Goal: Information Seeking & Learning: Learn about a topic

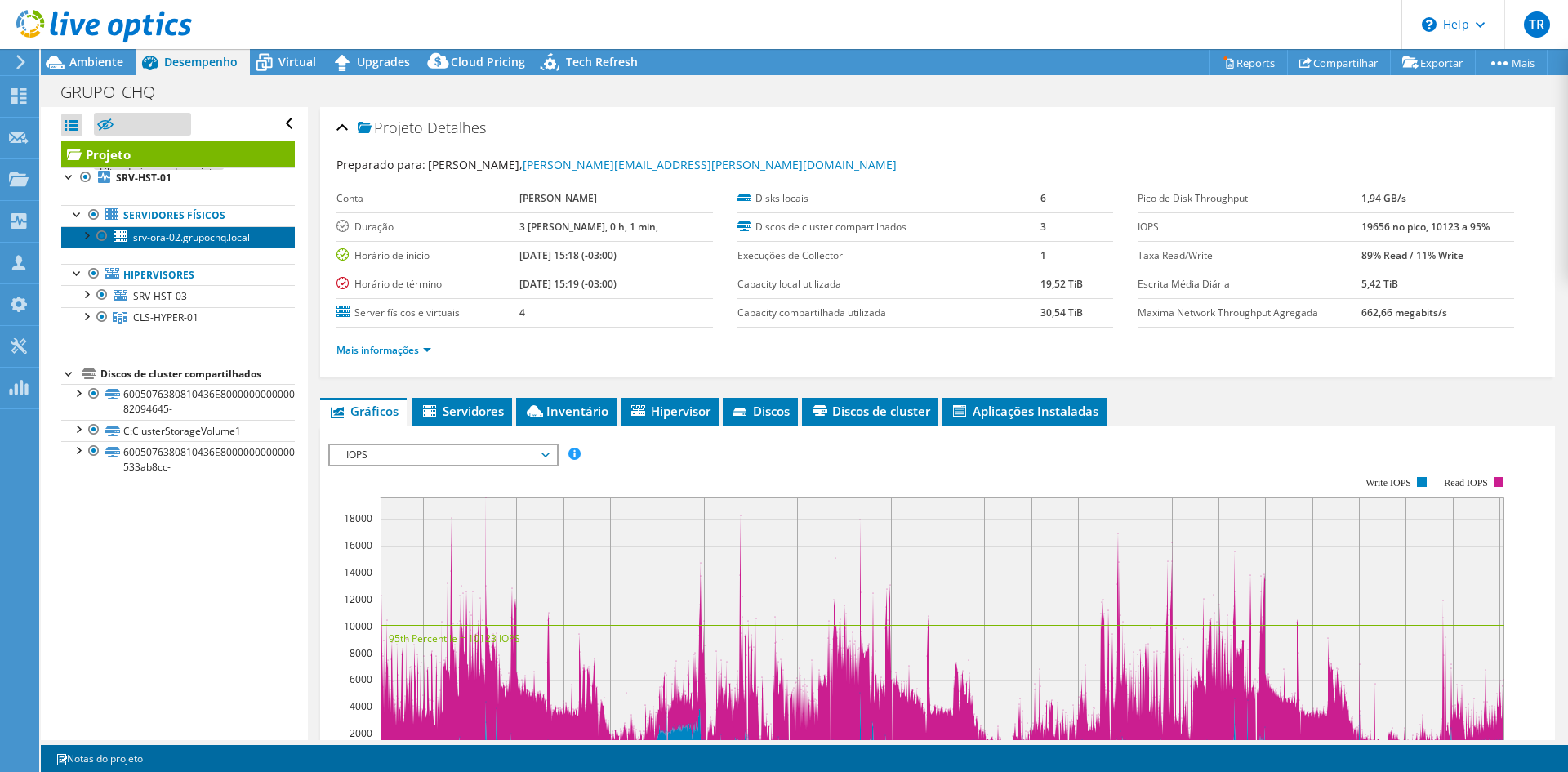
click at [179, 243] on span "srv-ora-02.grupochq.local" at bounding box center [191, 237] width 117 height 14
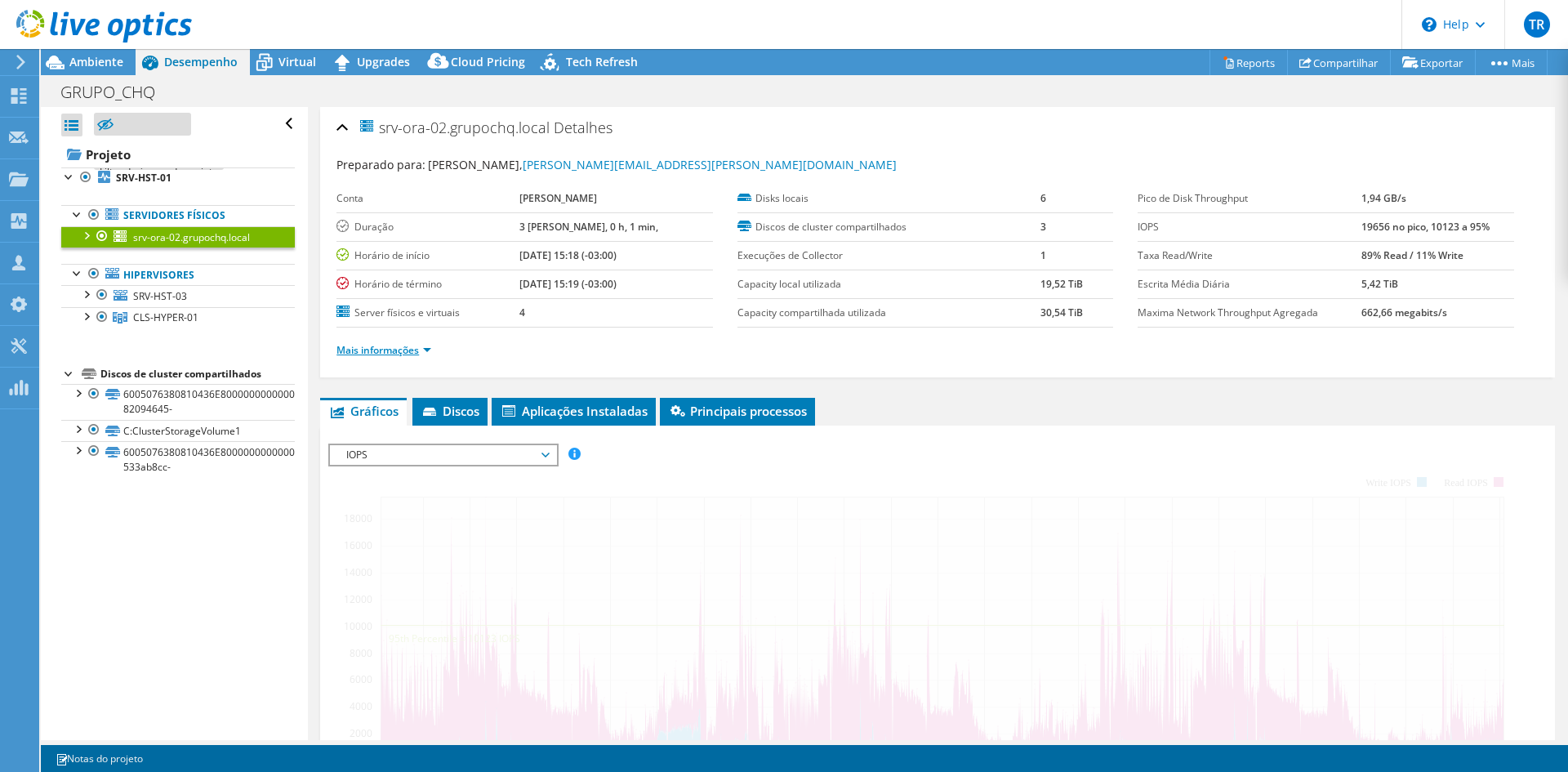
click at [424, 349] on link "Mais informações" at bounding box center [383, 349] width 95 height 14
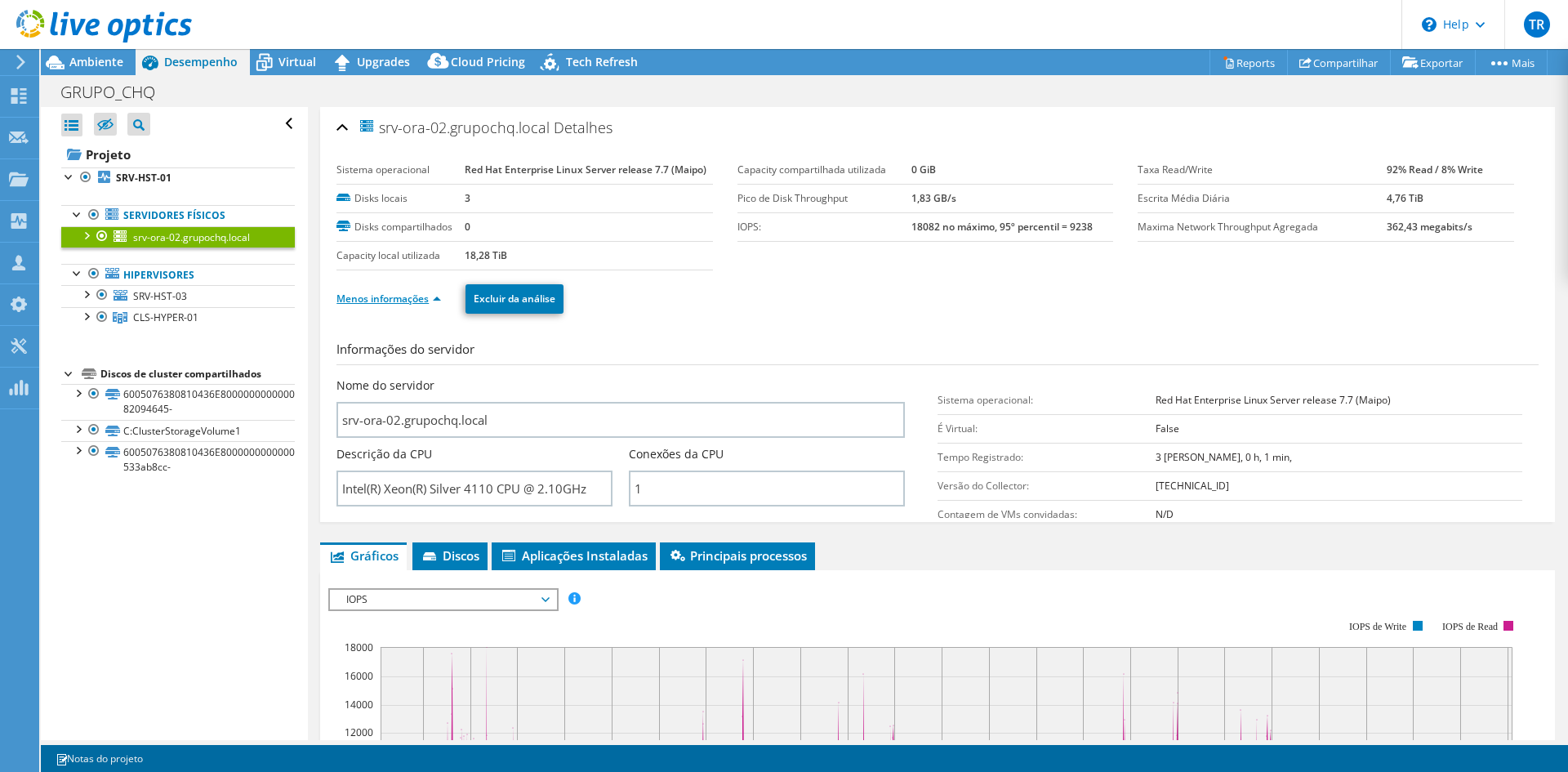
select select "SouthAmerica"
select select "BRL"
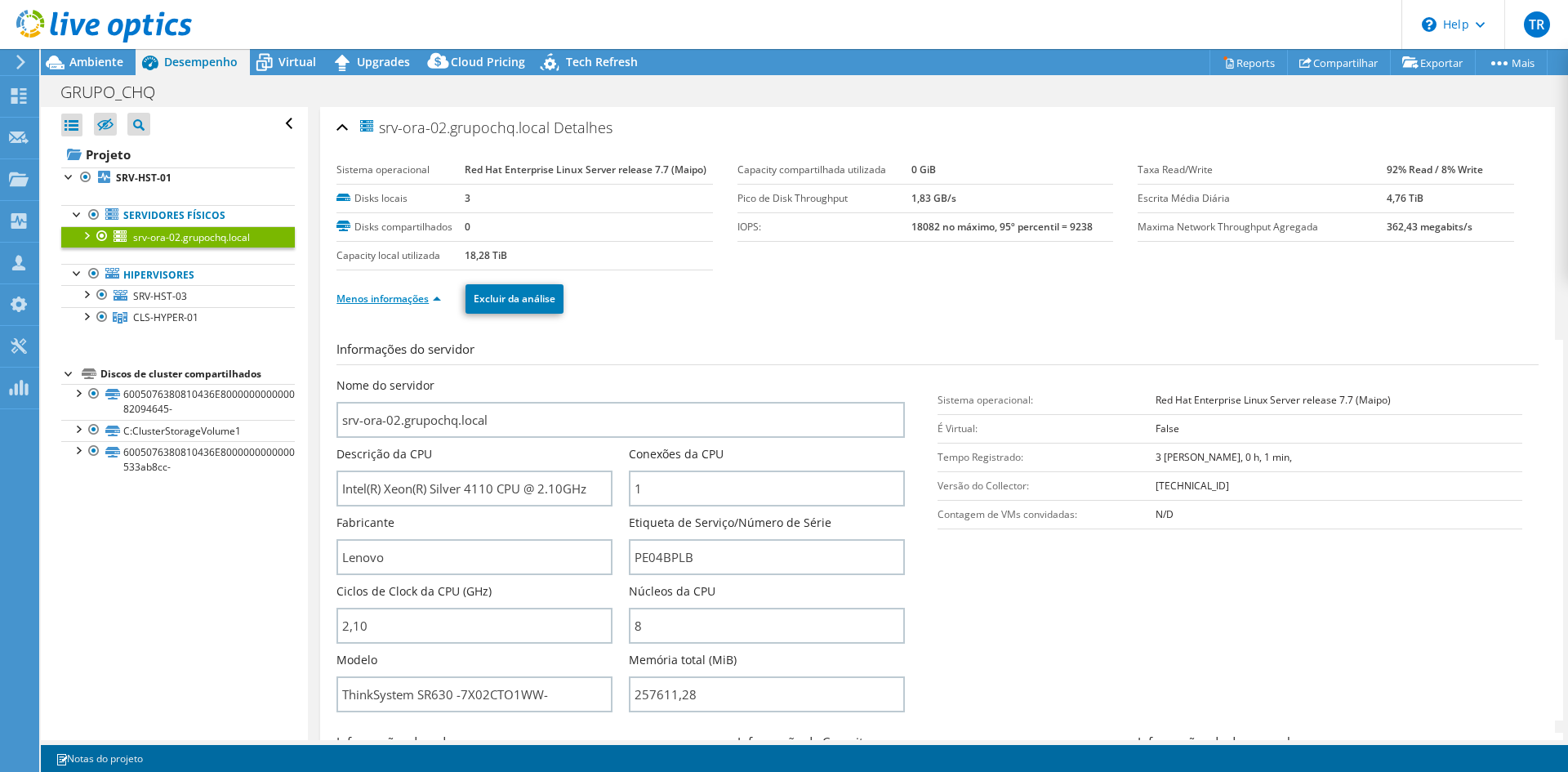
click at [425, 300] on link "Menos informações" at bounding box center [389, 298] width 105 height 14
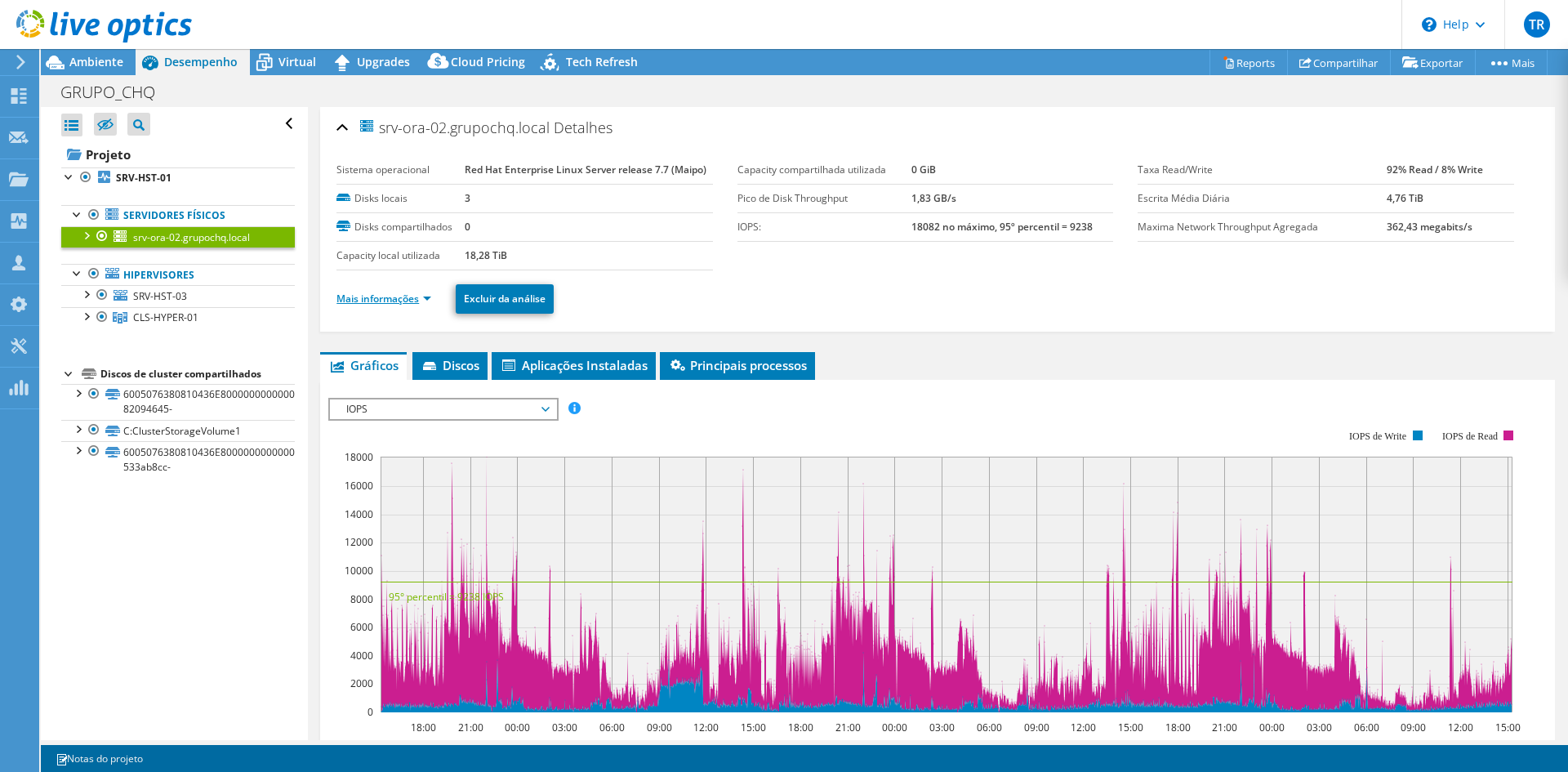
click at [429, 301] on link "Mais informações" at bounding box center [383, 298] width 95 height 14
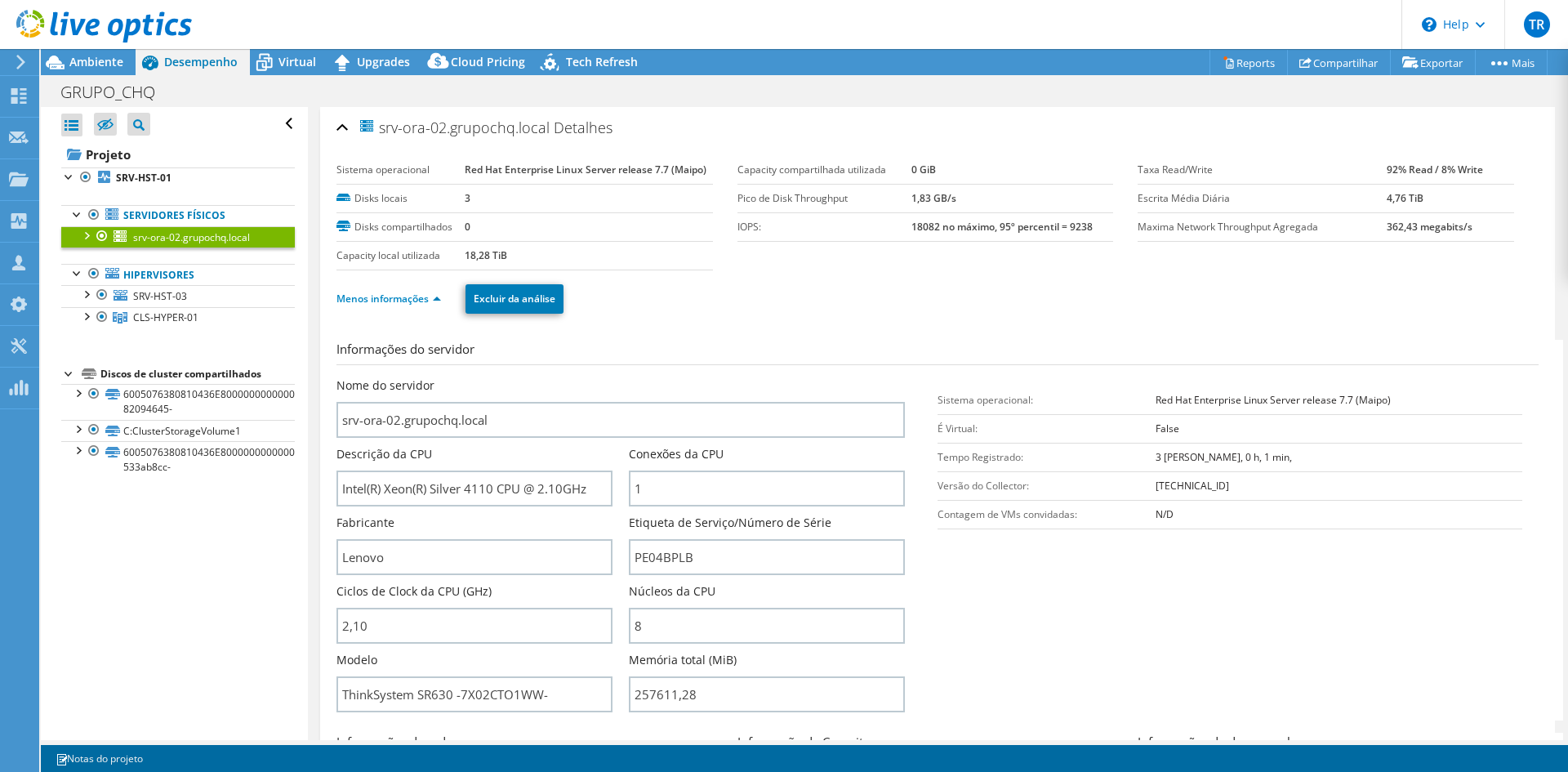
click at [595, 349] on h3 "Informações do servidor" at bounding box center [937, 352] width 1202 height 25
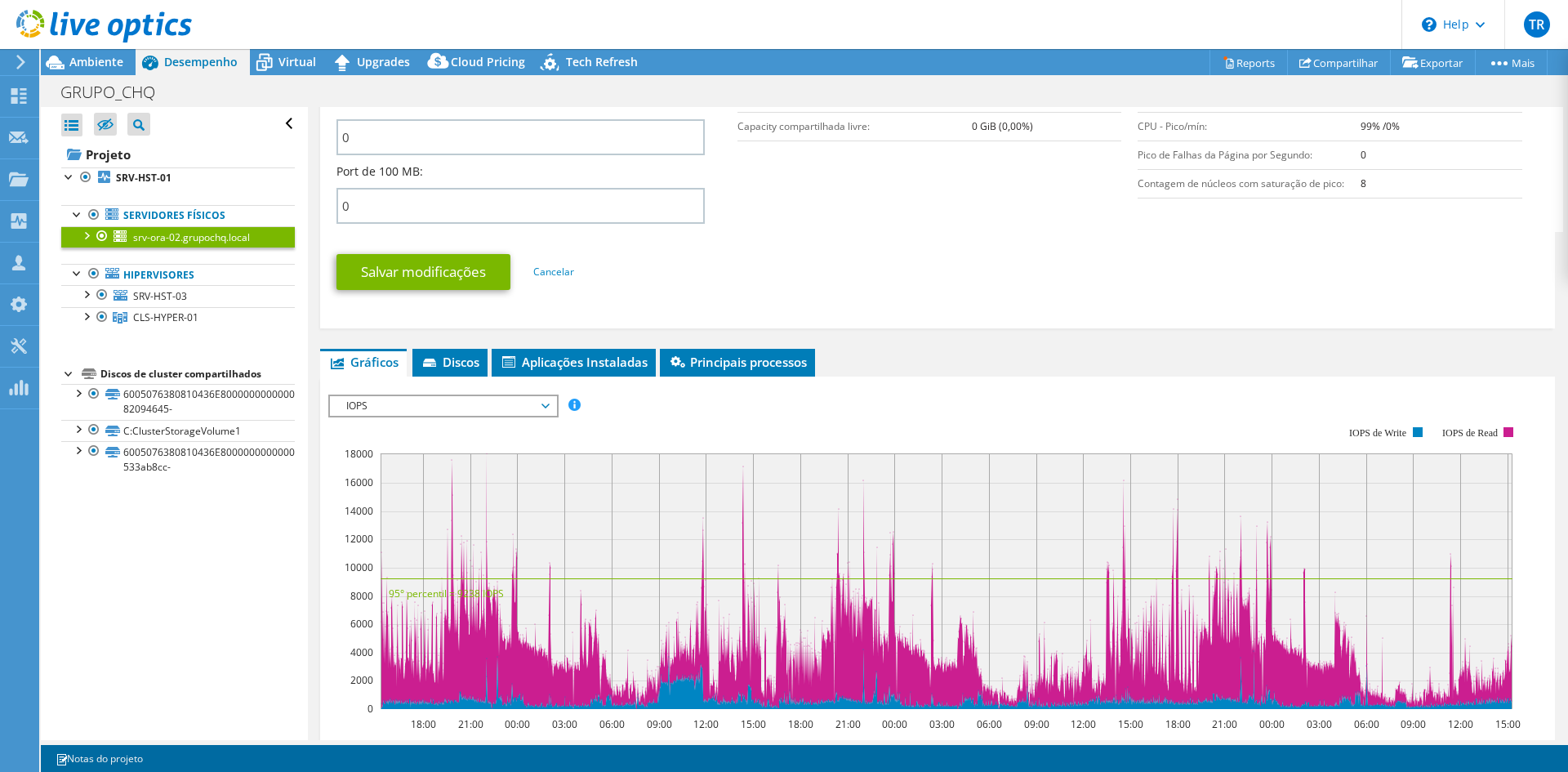
scroll to position [746, 0]
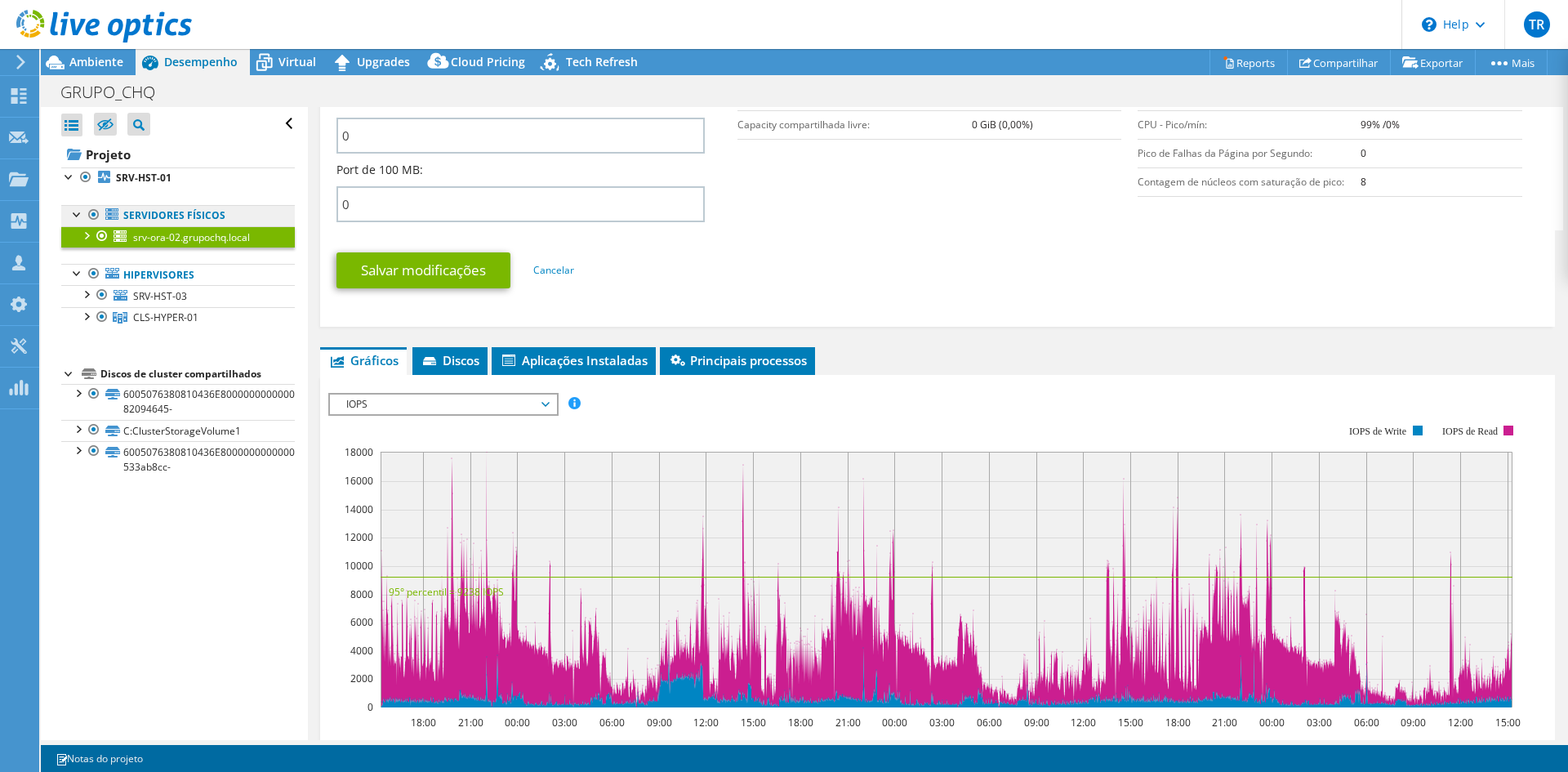
click at [186, 211] on link "Servidores físicos" at bounding box center [177, 215] width 233 height 22
click at [451, 411] on span "IOPS" at bounding box center [443, 404] width 210 height 20
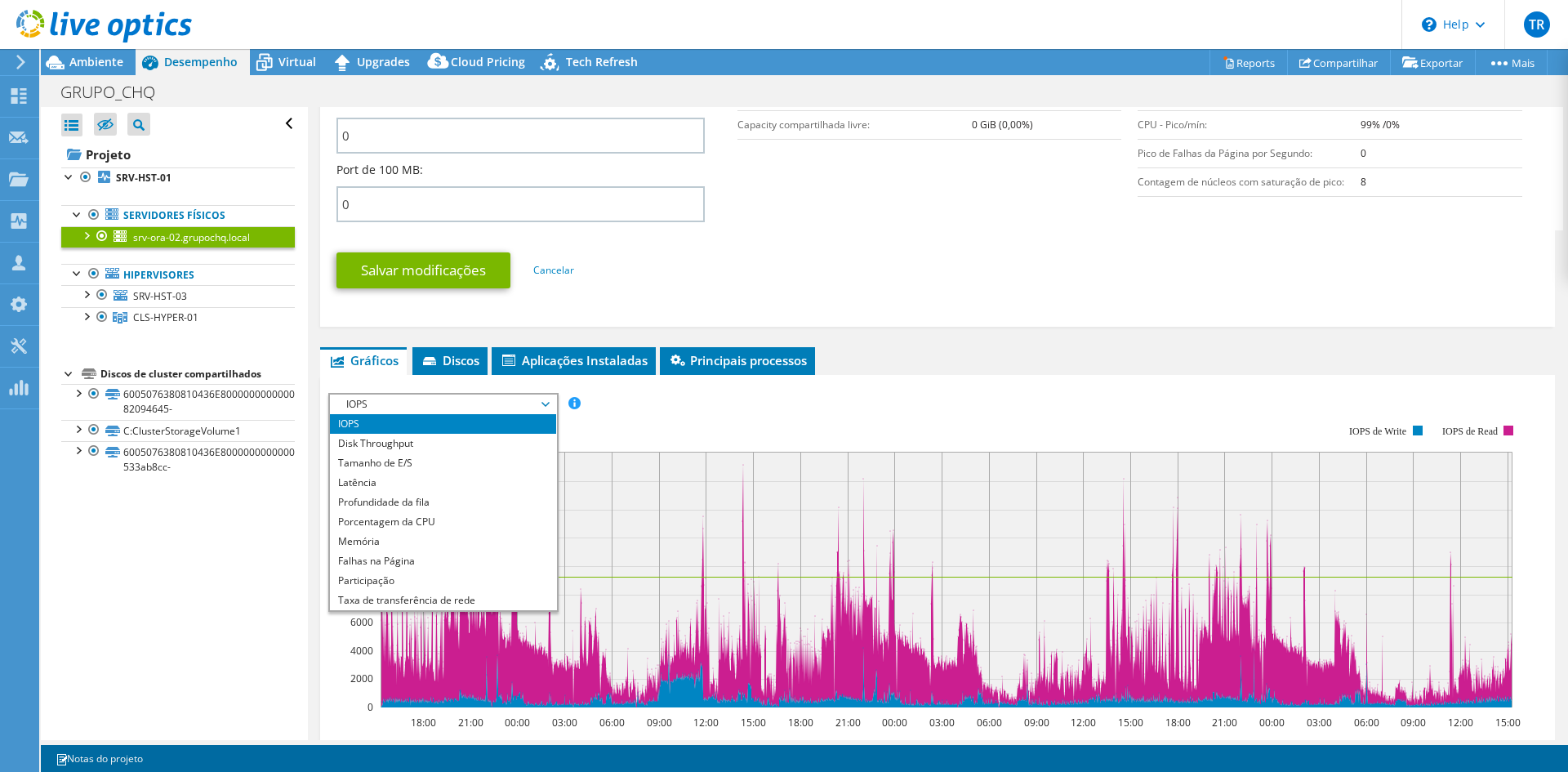
click at [909, 365] on ul "Gráficos Servidores Inventário Hipervisor Discos Discos de cluster Aplicações I…" at bounding box center [938, 361] width 1235 height 28
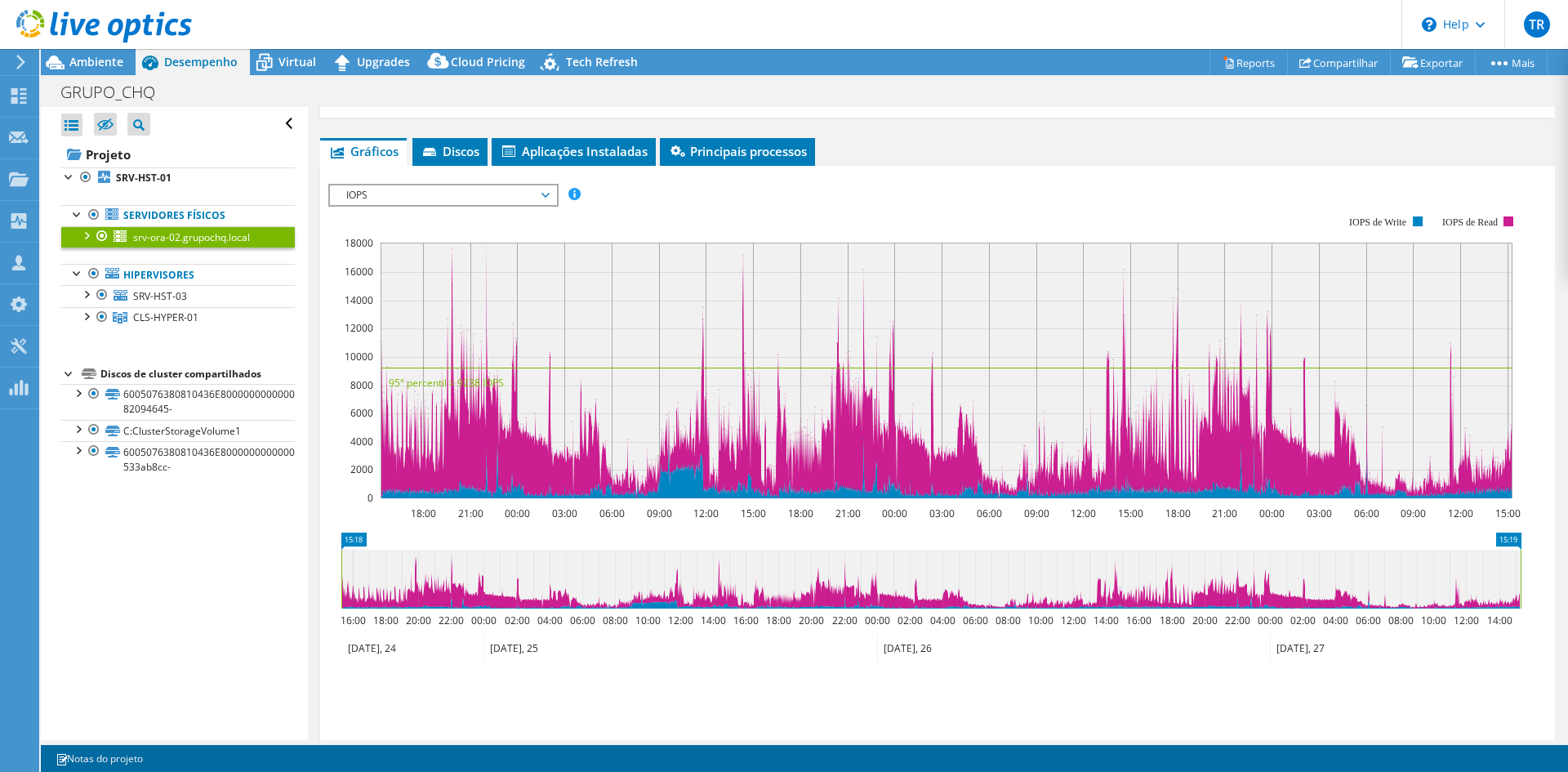
scroll to position [956, 0]
click at [388, 201] on span "IOPS" at bounding box center [443, 194] width 210 height 20
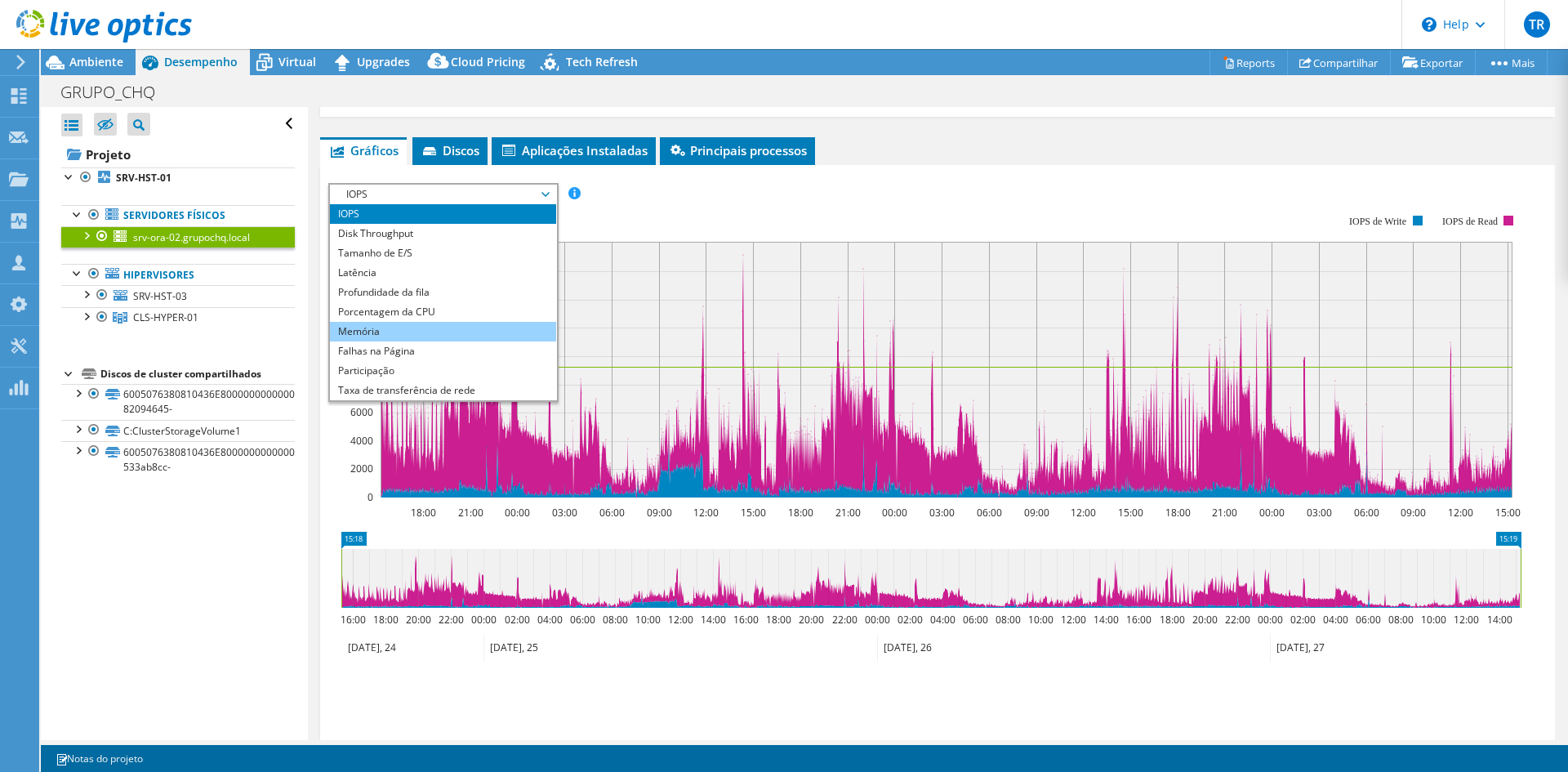
click at [385, 326] on li "Memória" at bounding box center [442, 331] width 226 height 20
